Goal: Task Accomplishment & Management: Use online tool/utility

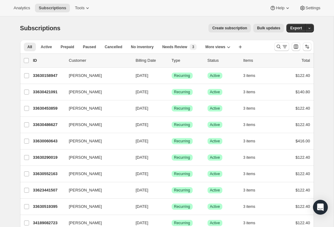
click at [19, 10] on span "Analytics" at bounding box center [22, 8] width 16 height 5
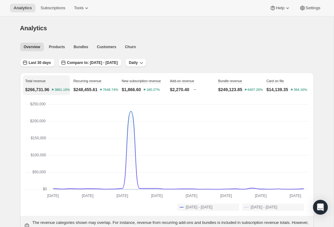
click at [53, 10] on span "Subscriptions" at bounding box center [52, 8] width 25 height 5
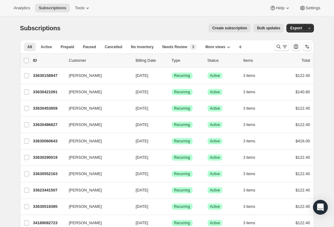
click at [281, 46] on div "Search and filter results" at bounding box center [281, 47] width 12 height 6
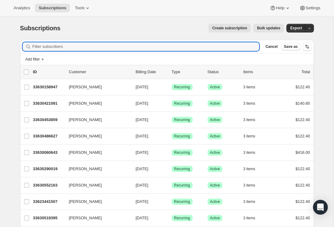
click at [188, 47] on input "Filter subscribers" at bounding box center [145, 46] width 227 height 9
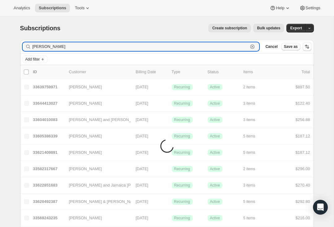
click at [39, 47] on input "[PERSON_NAME]" at bounding box center [140, 46] width 216 height 9
click at [39, 46] on input "[PERSON_NAME]" at bounding box center [140, 46] width 216 height 9
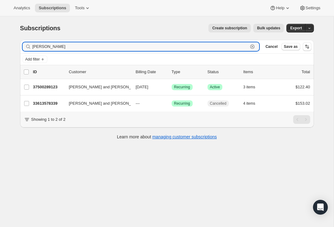
type input "[PERSON_NAME]"
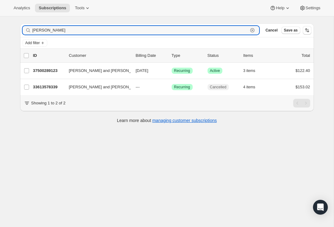
scroll to position [16, 0]
